Goal: Transaction & Acquisition: Book appointment/travel/reservation

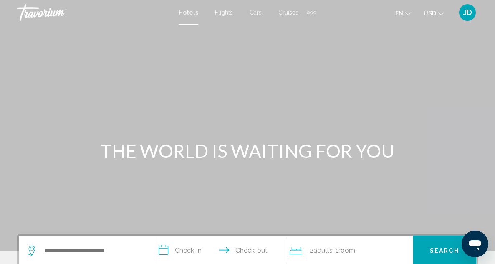
click at [291, 10] on span "Cruises" at bounding box center [288, 12] width 20 height 7
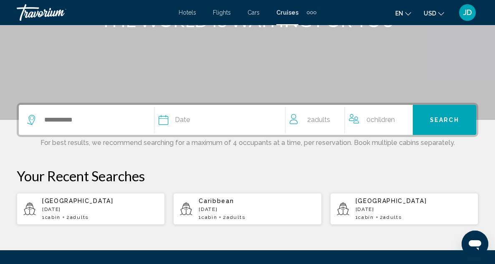
scroll to position [132, 0]
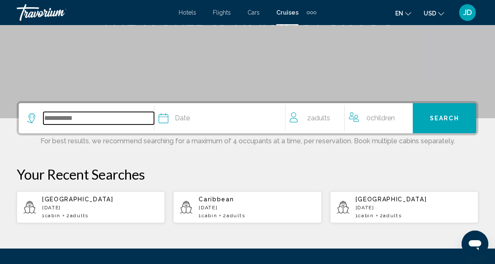
click at [58, 119] on input "Search widget" at bounding box center [98, 118] width 111 height 13
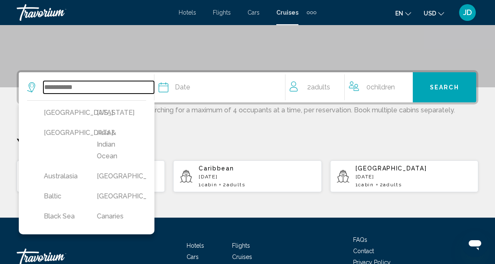
scroll to position [206, 0]
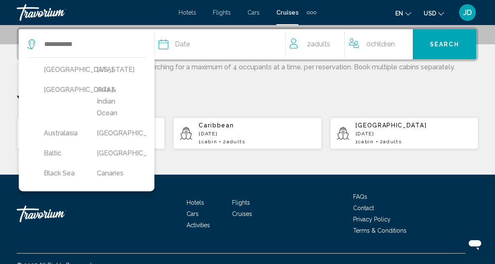
click at [285, 9] on span "Cruises" at bounding box center [287, 12] width 22 height 7
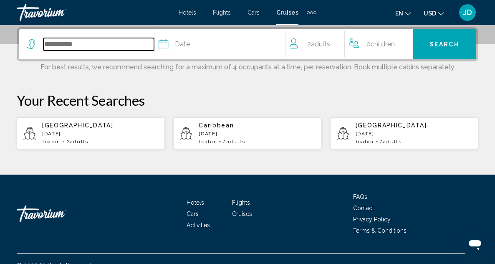
click at [81, 43] on input "Search widget" at bounding box center [98, 44] width 111 height 13
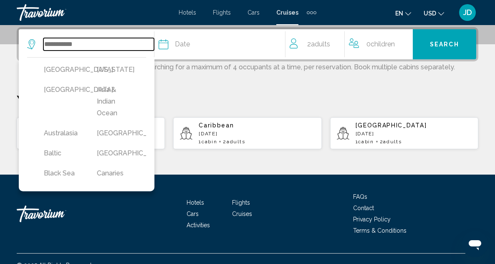
click at [81, 43] on input "Search widget" at bounding box center [98, 44] width 111 height 13
click at [56, 45] on input "Search widget" at bounding box center [98, 44] width 111 height 13
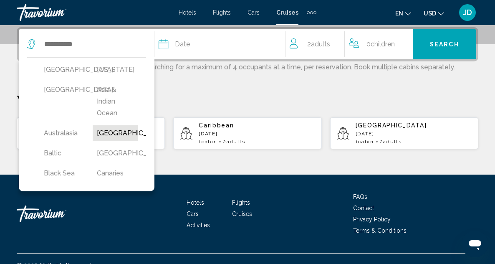
click at [112, 131] on button "[GEOGRAPHIC_DATA]" at bounding box center [115, 133] width 45 height 16
type input "*******"
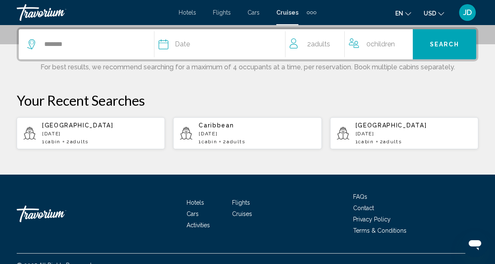
click at [193, 42] on div "Date" at bounding box center [222, 44] width 127 height 12
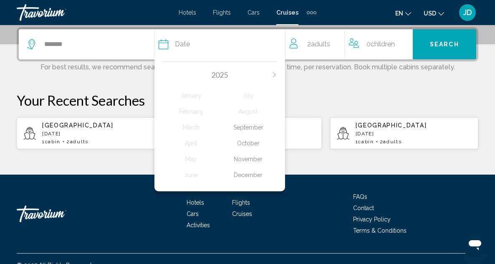
click at [275, 74] on icon "Next month" at bounding box center [274, 74] width 5 height 5
click at [195, 125] on div "March" at bounding box center [191, 127] width 57 height 15
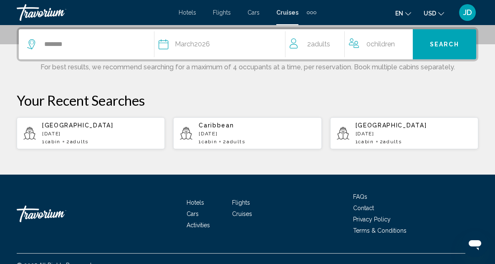
click at [437, 44] on span "Search" at bounding box center [444, 44] width 29 height 7
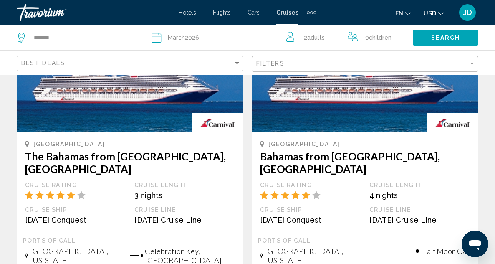
scroll to position [92, 0]
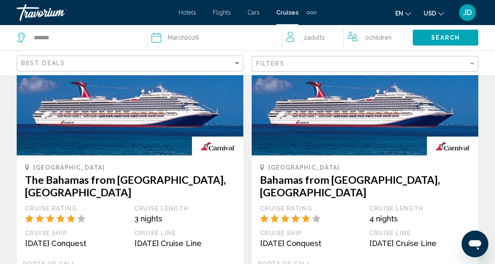
click at [474, 58] on div "Filters" at bounding box center [366, 63] width 220 height 15
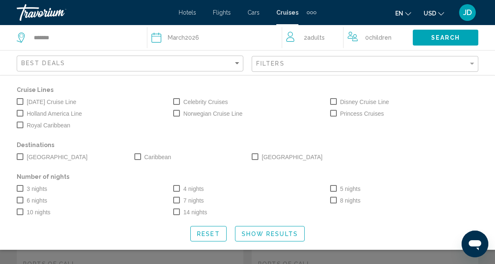
click at [20, 101] on span "Search widget" at bounding box center [20, 101] width 7 height 7
click at [18, 153] on span "Search widget" at bounding box center [20, 156] width 7 height 7
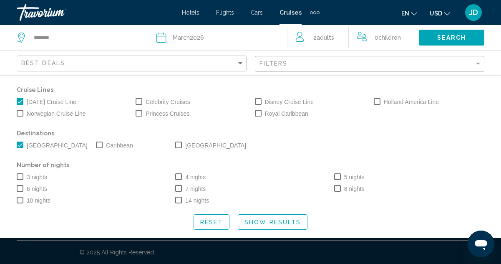
click at [338, 174] on span "Search widget" at bounding box center [337, 176] width 7 height 7
click at [20, 187] on span "Search widget" at bounding box center [20, 188] width 7 height 7
click at [285, 222] on span "Show Results" at bounding box center [273, 222] width 56 height 7
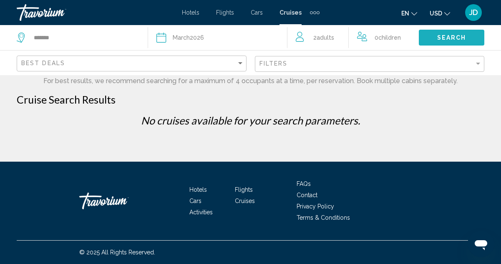
click at [462, 32] on button "Search" at bounding box center [452, 37] width 66 height 15
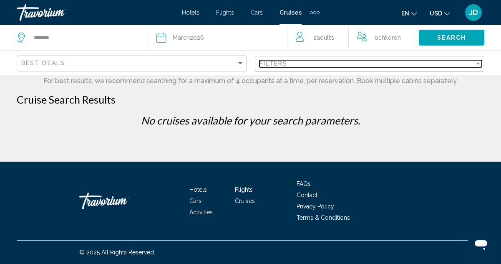
click at [481, 62] on div "Filter" at bounding box center [479, 63] width 8 height 7
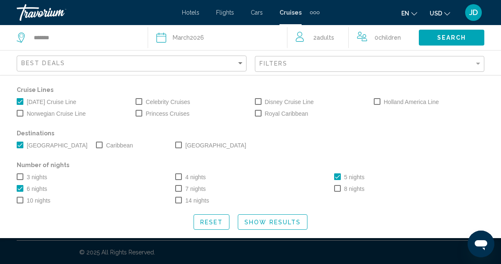
click at [21, 187] on span "Search widget" at bounding box center [20, 188] width 7 height 7
click at [276, 217] on button "Show Results" at bounding box center [273, 221] width 70 height 15
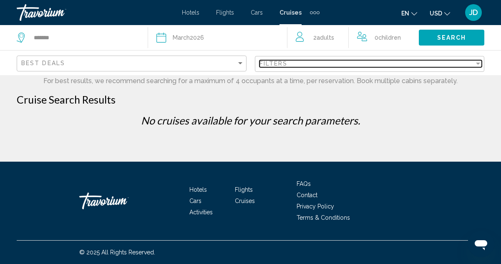
click at [478, 60] on div "Filter" at bounding box center [479, 63] width 8 height 7
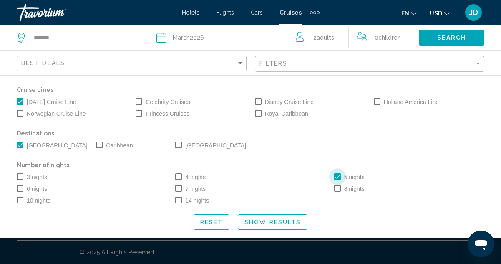
click at [339, 177] on span "Search widget" at bounding box center [337, 176] width 7 height 7
click at [273, 220] on span "Show Results" at bounding box center [273, 222] width 56 height 7
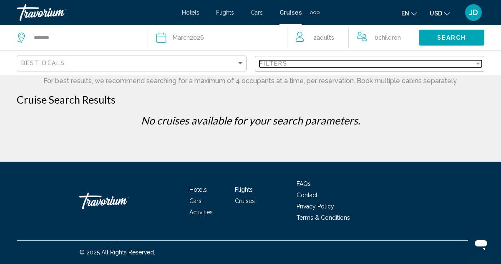
click at [479, 63] on div "Filter" at bounding box center [478, 64] width 4 height 2
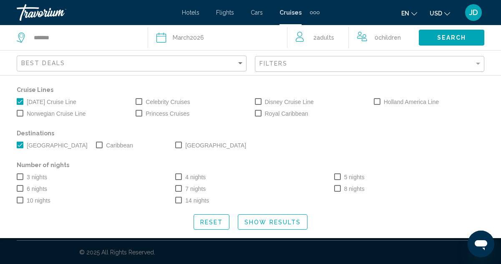
click at [20, 147] on span "Search widget" at bounding box center [20, 145] width 7 height 7
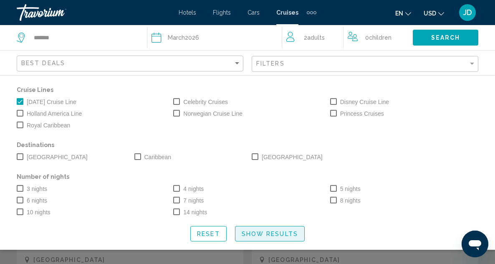
click at [283, 230] on span "Show Results" at bounding box center [270, 233] width 56 height 7
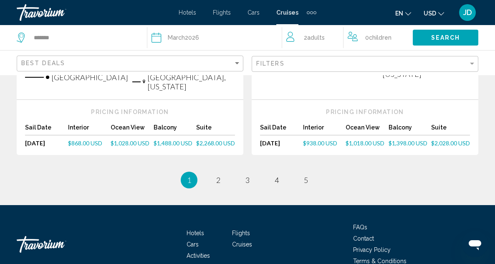
scroll to position [1095, 0]
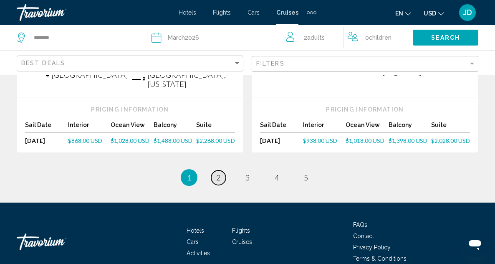
click at [218, 173] on span "2" at bounding box center [218, 177] width 4 height 9
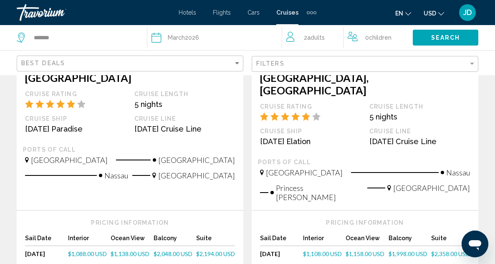
scroll to position [998, 0]
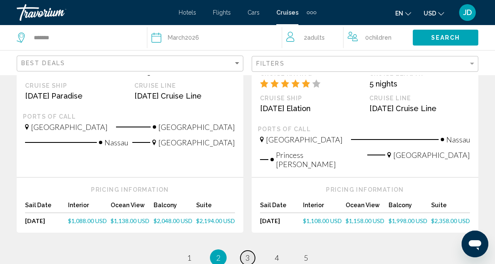
click at [247, 253] on span "3" at bounding box center [247, 257] width 4 height 9
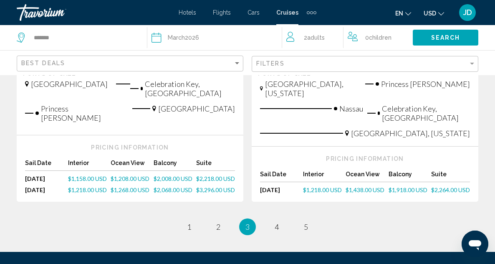
scroll to position [1058, 0]
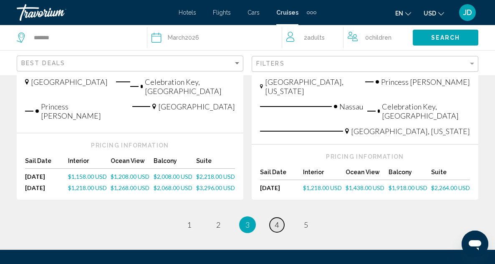
click at [274, 217] on link "page 4" at bounding box center [277, 224] width 15 height 15
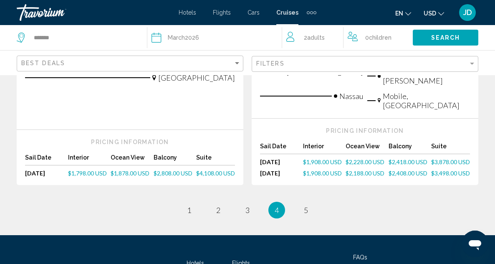
scroll to position [1081, 0]
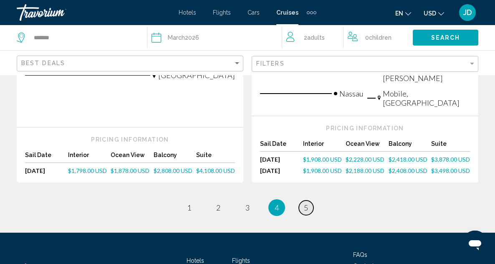
click at [305, 203] on span "5" at bounding box center [306, 207] width 4 height 9
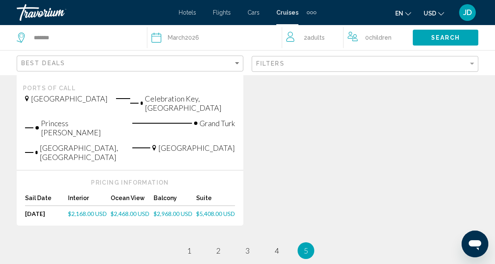
scroll to position [682, 0]
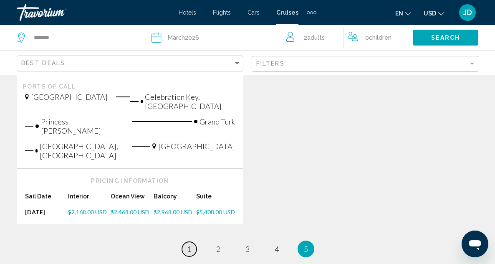
click at [192, 242] on link "page 1" at bounding box center [189, 249] width 15 height 15
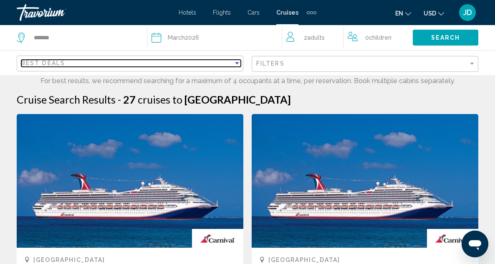
click at [238, 65] on div "Sort by" at bounding box center [237, 63] width 8 height 7
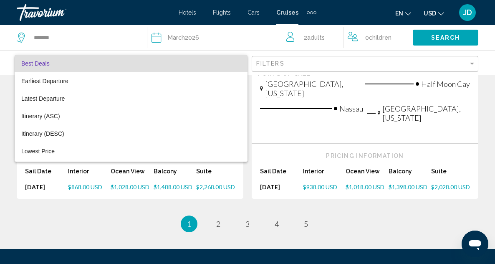
scroll to position [1058, 0]
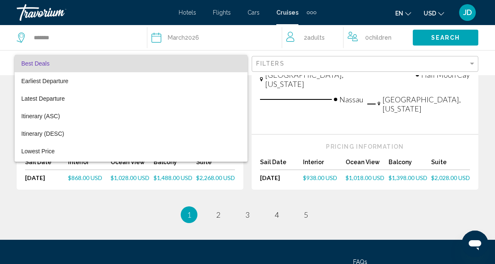
click at [219, 189] on div at bounding box center [247, 132] width 495 height 264
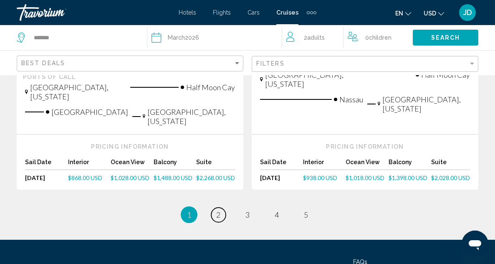
drag, startPoint x: 219, startPoint y: 189, endPoint x: 217, endPoint y: 197, distance: 8.9
click at [217, 207] on link "page 2" at bounding box center [218, 214] width 15 height 15
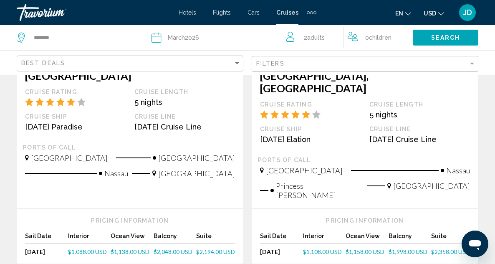
scroll to position [1009, 0]
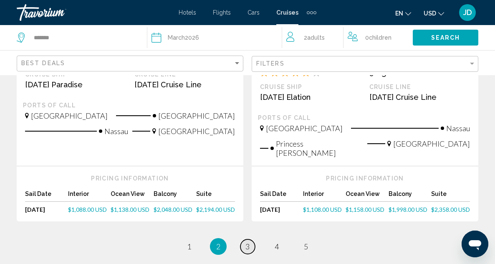
click at [249, 242] on span "3" at bounding box center [247, 246] width 4 height 9
